Goal: Transaction & Acquisition: Purchase product/service

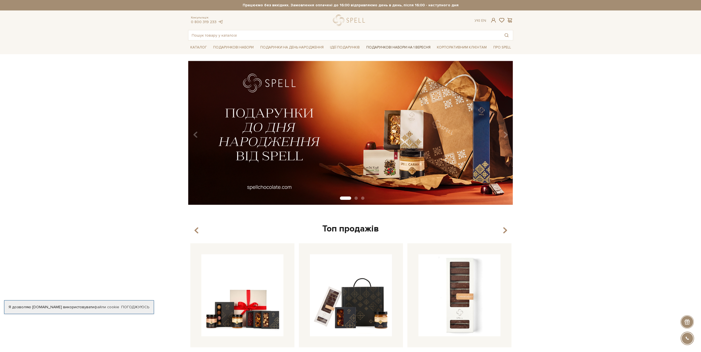
click at [379, 46] on link "Подарункові набори на 1 Вересня" at bounding box center [398, 47] width 69 height 9
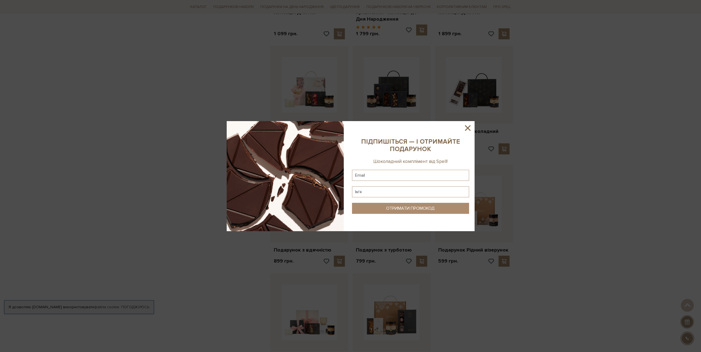
scroll to position [413, 0]
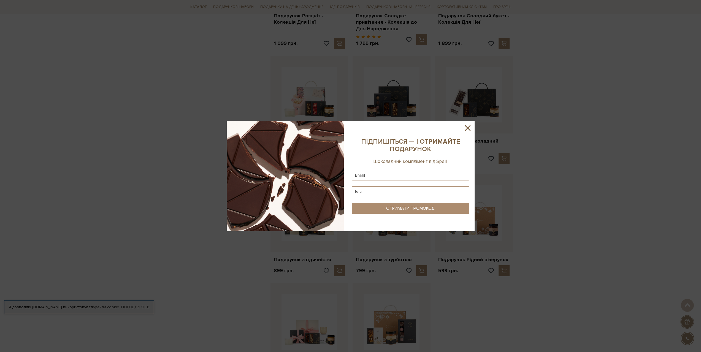
click at [470, 127] on icon at bounding box center [467, 127] width 9 height 9
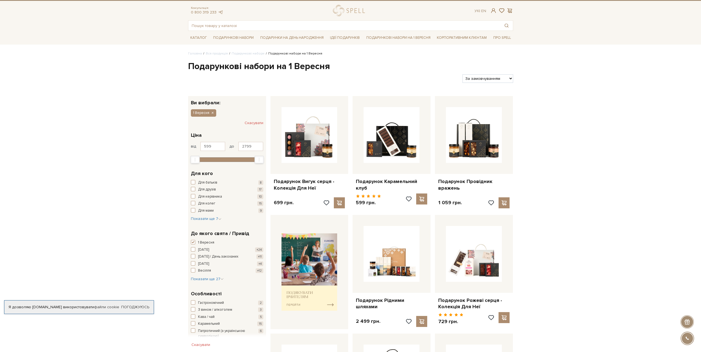
scroll to position [0, 0]
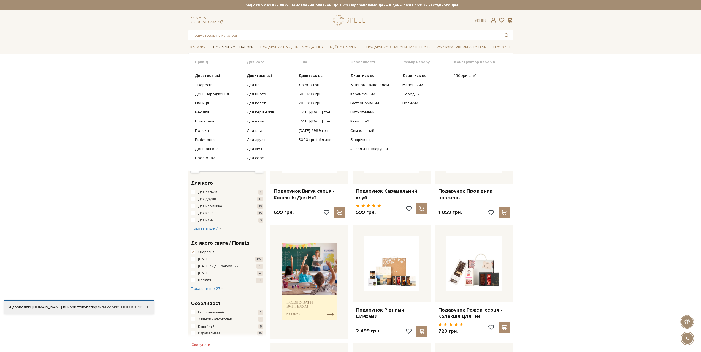
click at [249, 47] on link "Подарункові набори" at bounding box center [233, 47] width 45 height 9
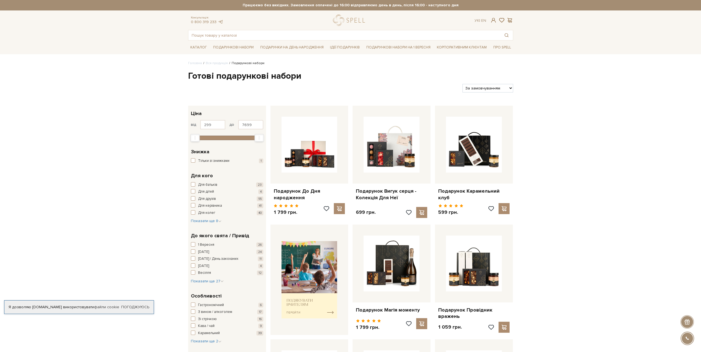
click at [494, 92] on select "За замовчуванням За Ціною (зростання) За Ціною (зменшення) Новинки За популярні…" at bounding box center [488, 88] width 50 height 9
select select "https://spellchocolate.com/our-productions/podarunkovi-box/?sort=p.date_added&o…"
click at [463, 84] on select "За замовчуванням За Ціною (зростання) За Ціною (зменшення) Новинки За популярні…" at bounding box center [488, 88] width 50 height 9
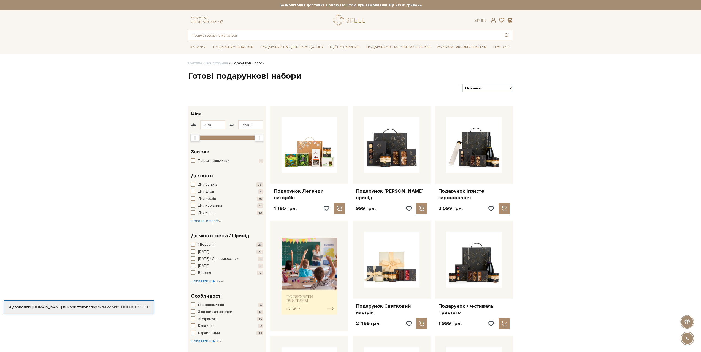
click at [483, 87] on select "За замовчуванням За Ціною (зростання) За Ціною (зменшення) Новинки За популярні…" at bounding box center [488, 88] width 50 height 9
select select "https://spellchocolate.com/our-productions/podarunkovi-box/?sort=p.price&order=…"
click at [463, 84] on select "За замовчуванням За Ціною (зростання) За Ціною (зменшення) Новинки За популярні…" at bounding box center [488, 88] width 50 height 9
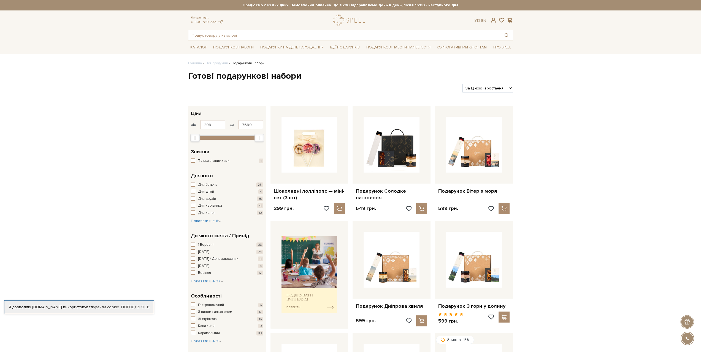
click at [486, 87] on select "За замовчуванням За Ціною (зростання) За Ціною (зменшення) Новинки За популярні…" at bounding box center [488, 88] width 50 height 9
